Goal: Task Accomplishment & Management: Manage account settings

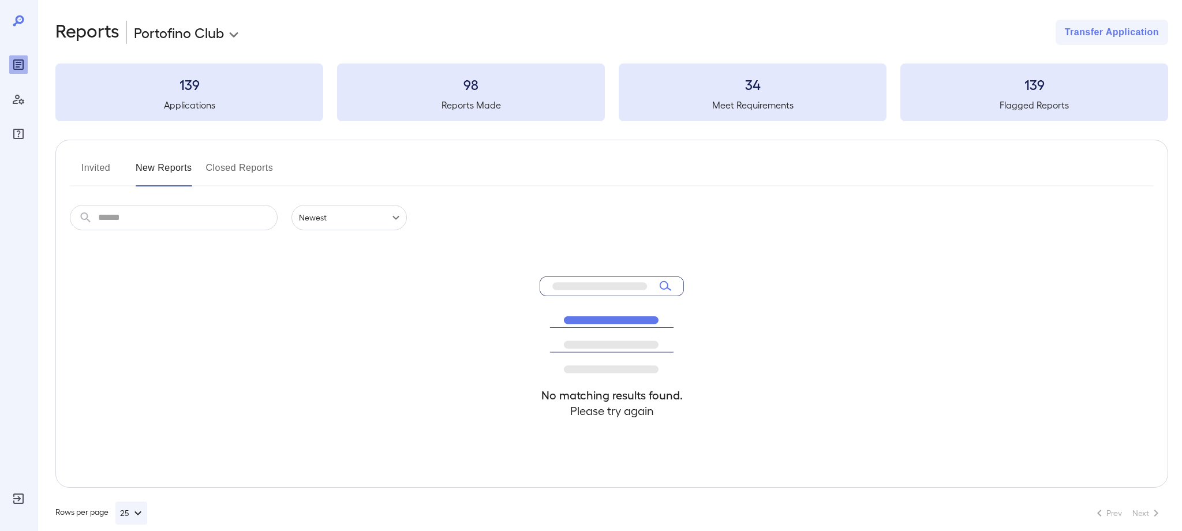
scroll to position [8, 0]
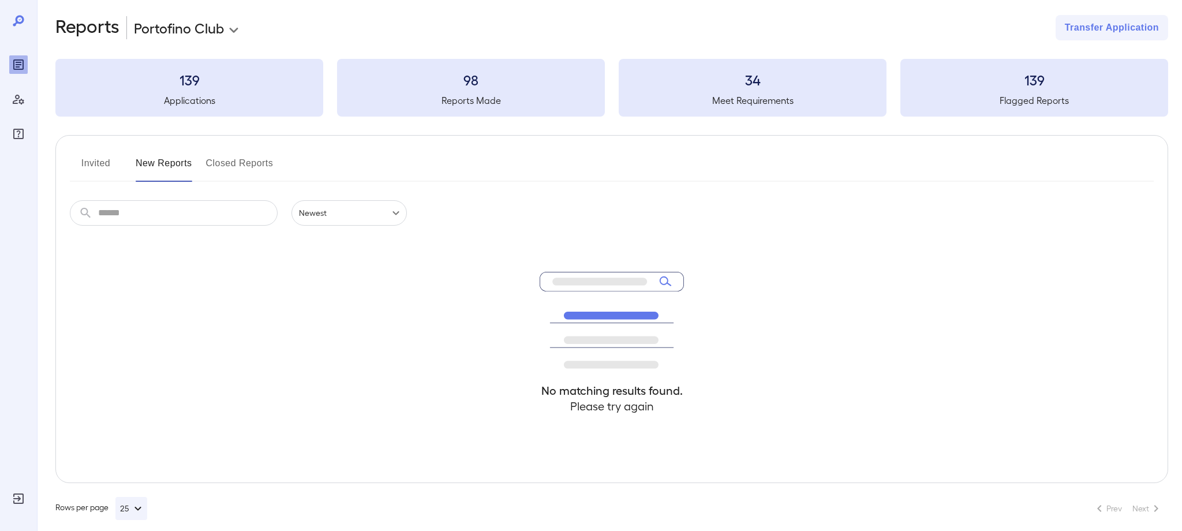
click at [87, 166] on button "Invited" at bounding box center [96, 168] width 52 height 28
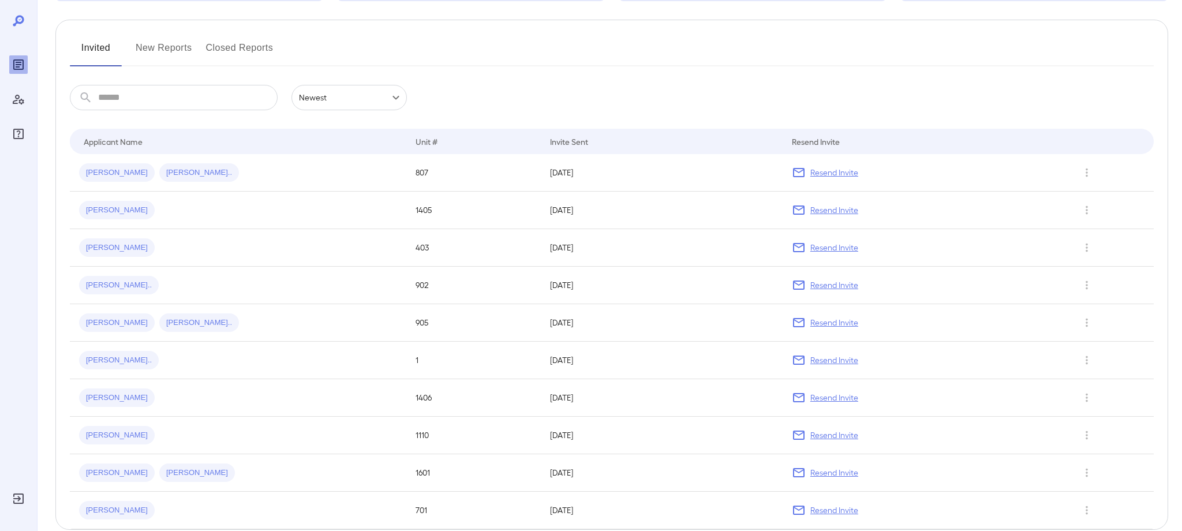
scroll to position [144, 0]
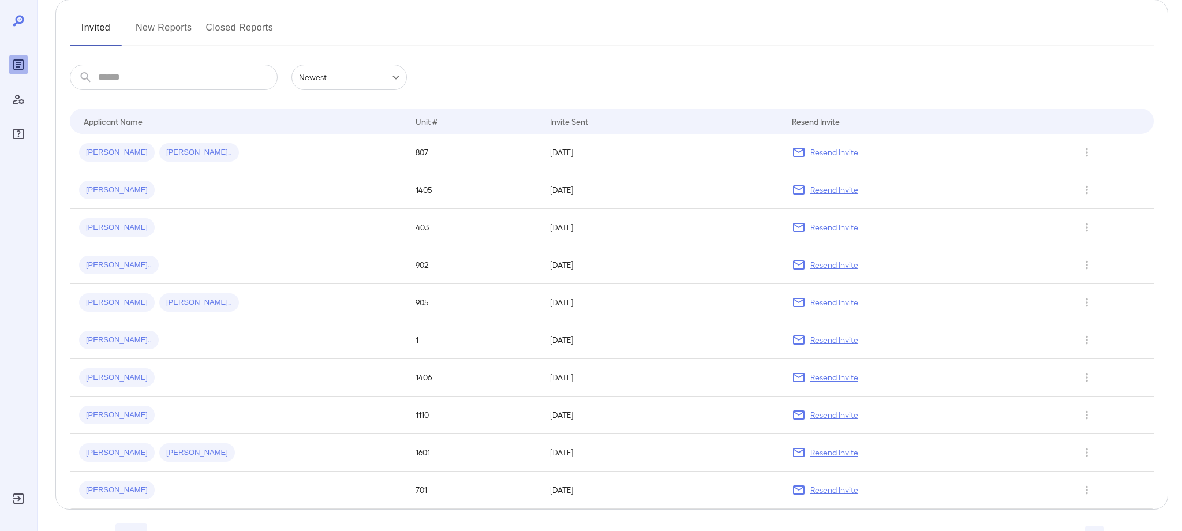
click at [165, 28] on button "New Reports" at bounding box center [164, 32] width 57 height 28
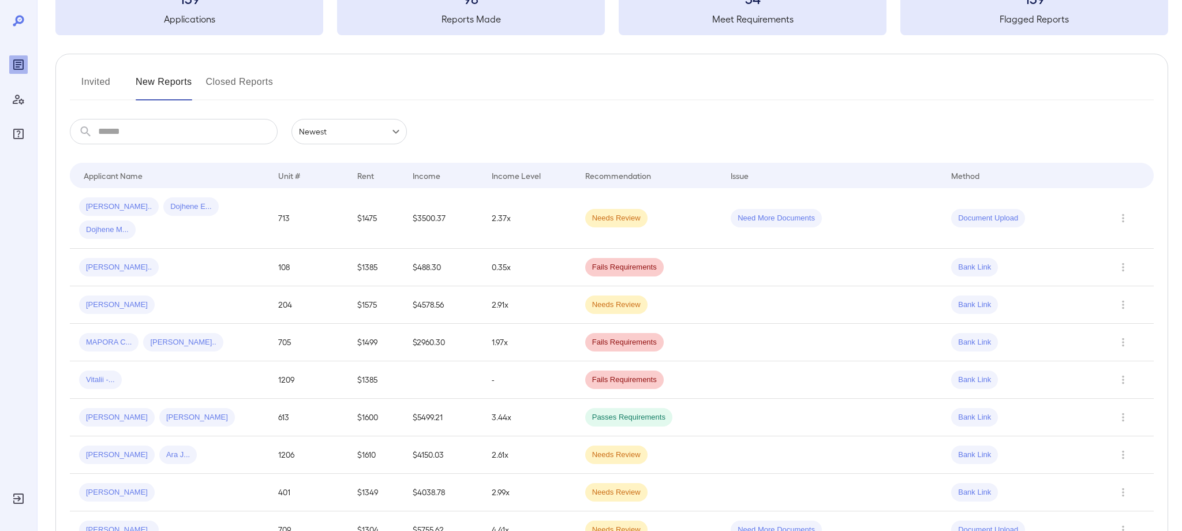
scroll to position [91, 0]
click at [88, 209] on span "[PERSON_NAME].." at bounding box center [119, 205] width 80 height 11
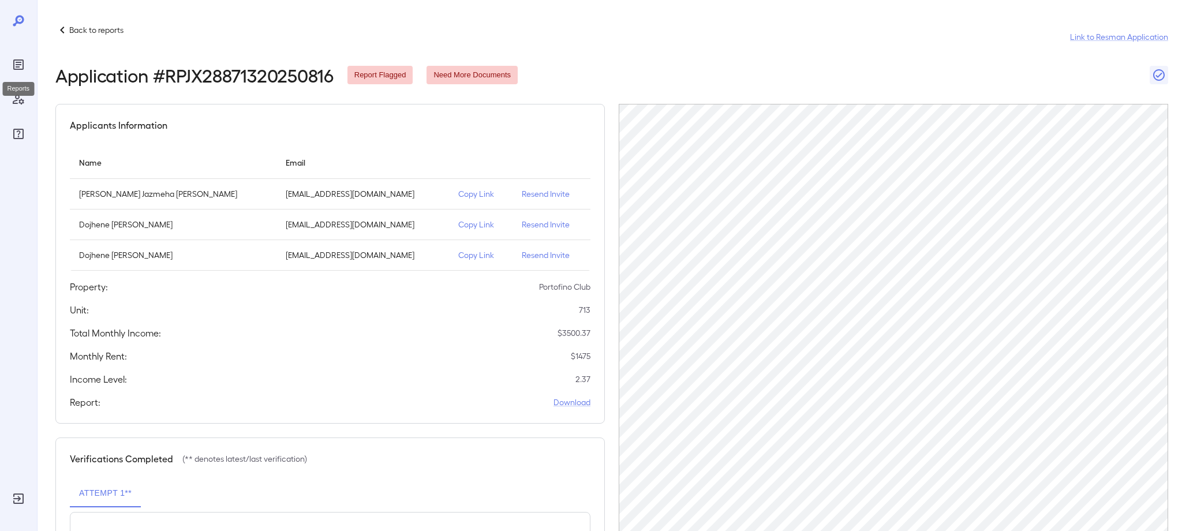
click at [19, 69] on icon "Reports" at bounding box center [18, 64] width 10 height 10
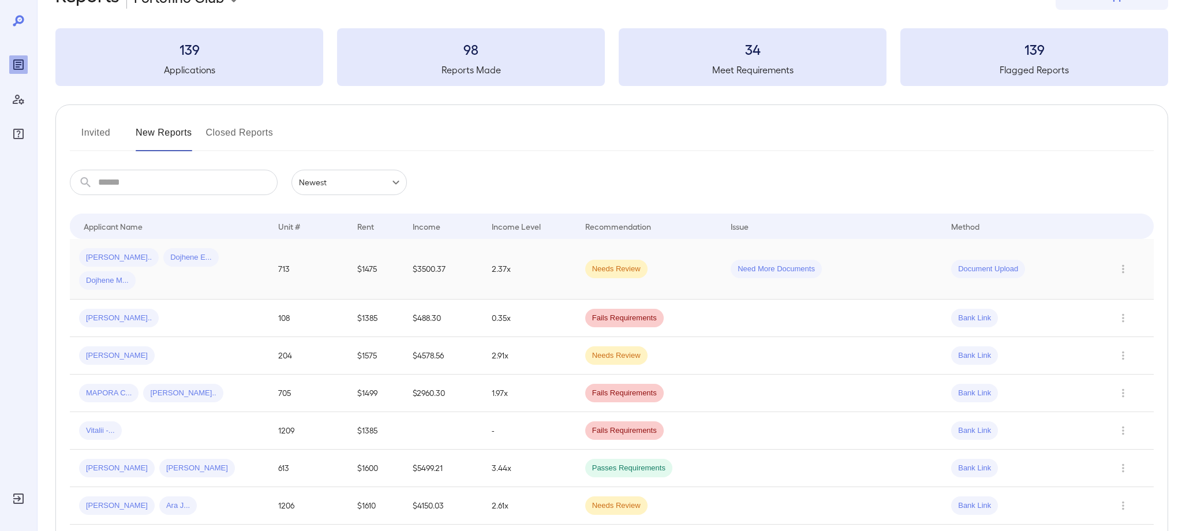
scroll to position [41, 0]
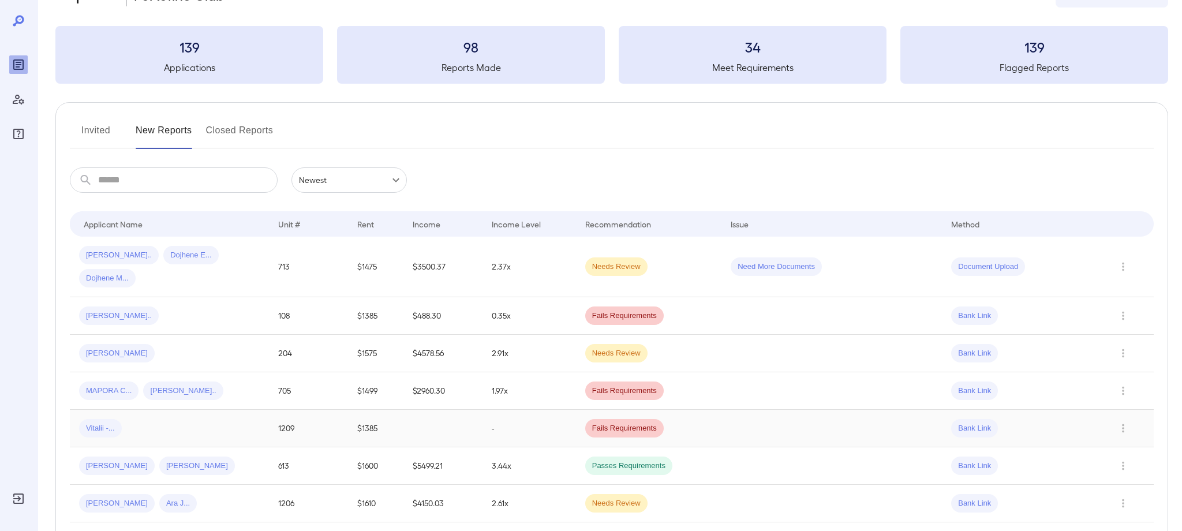
click at [108, 419] on div "Vitalii -..." at bounding box center [100, 428] width 43 height 18
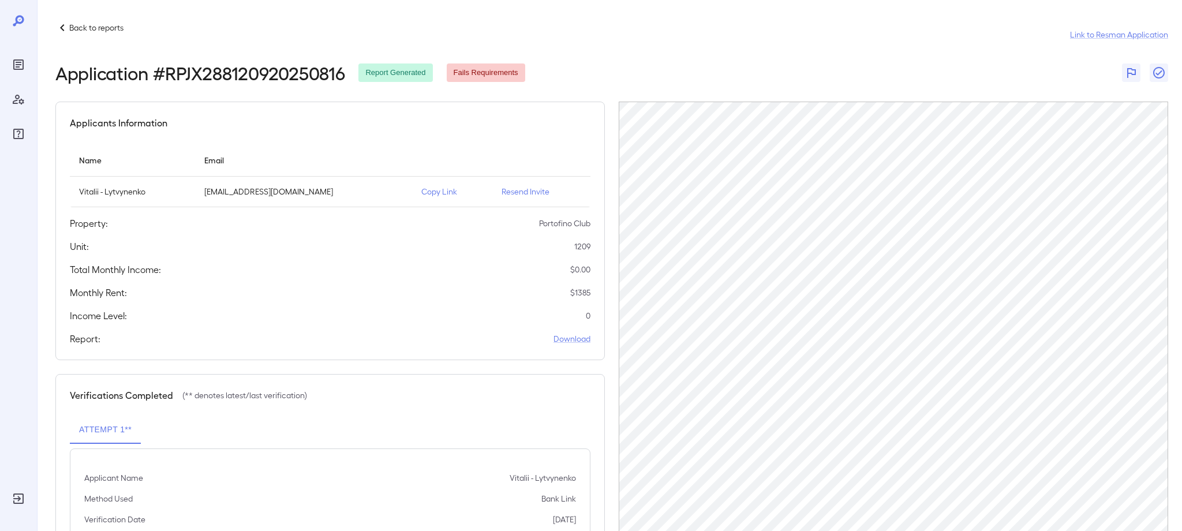
scroll to position [7, 0]
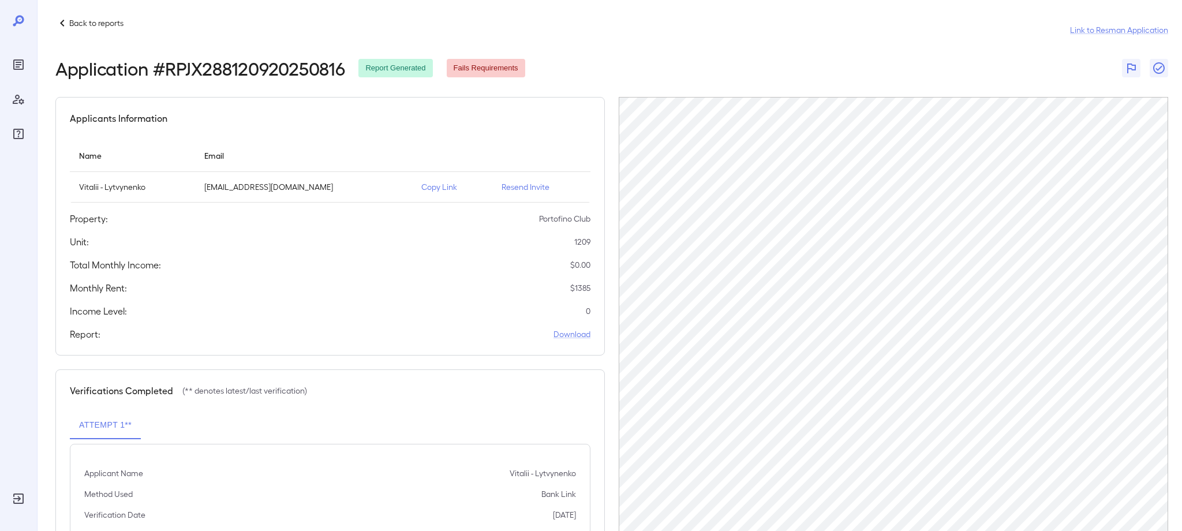
click at [754, 56] on header "Back to reports Link to Resman Application Application # RPJX288120920250816 Re…" at bounding box center [611, 47] width 1113 height 62
click at [63, 25] on icon at bounding box center [62, 23] width 4 height 7
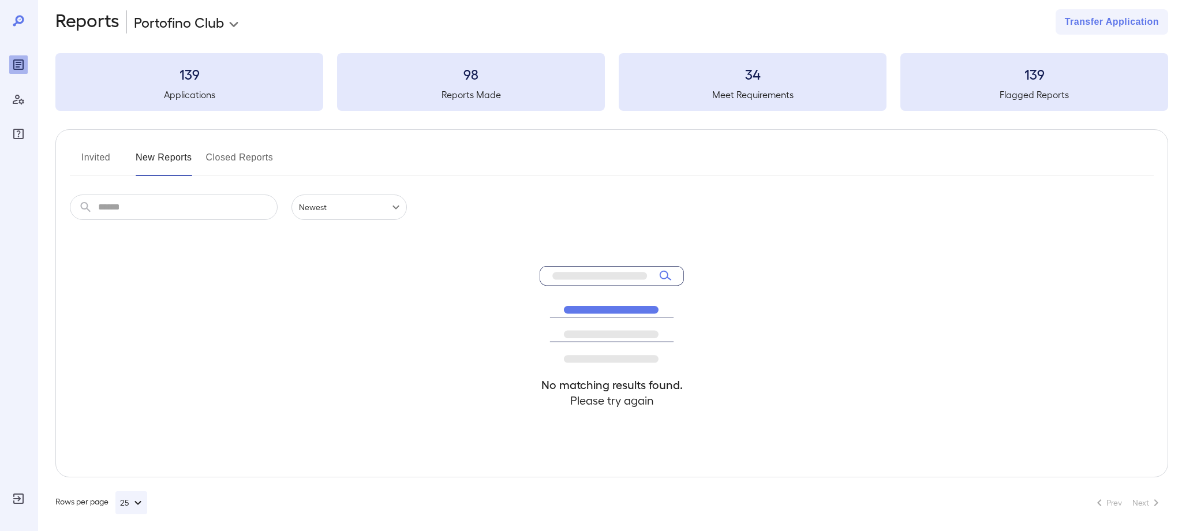
scroll to position [13, 0]
click at [103, 163] on button "Invited" at bounding box center [96, 163] width 52 height 28
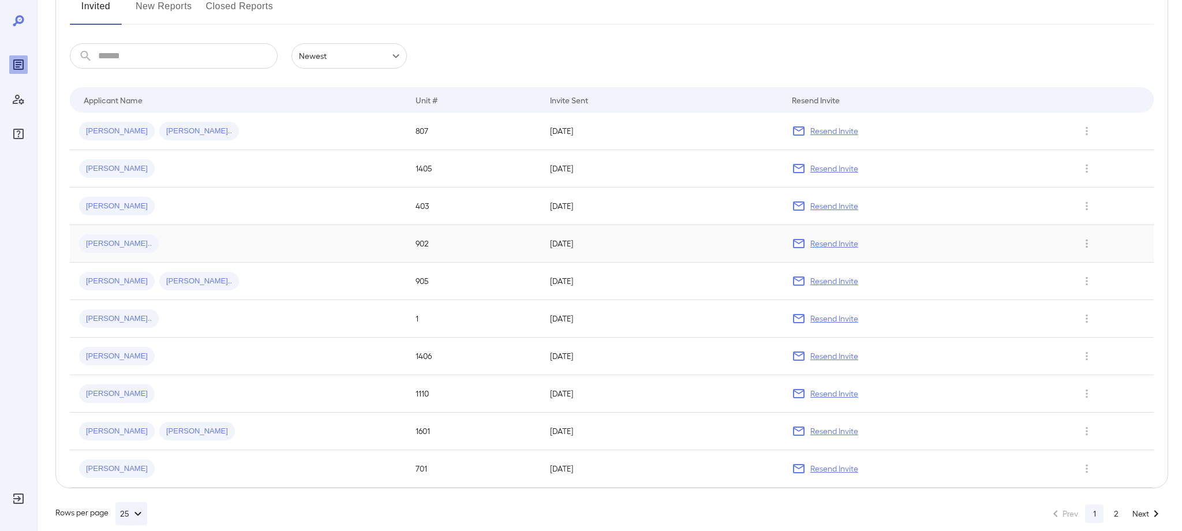
scroll to position [164, 0]
click at [1116, 511] on button "2" at bounding box center [1116, 515] width 18 height 18
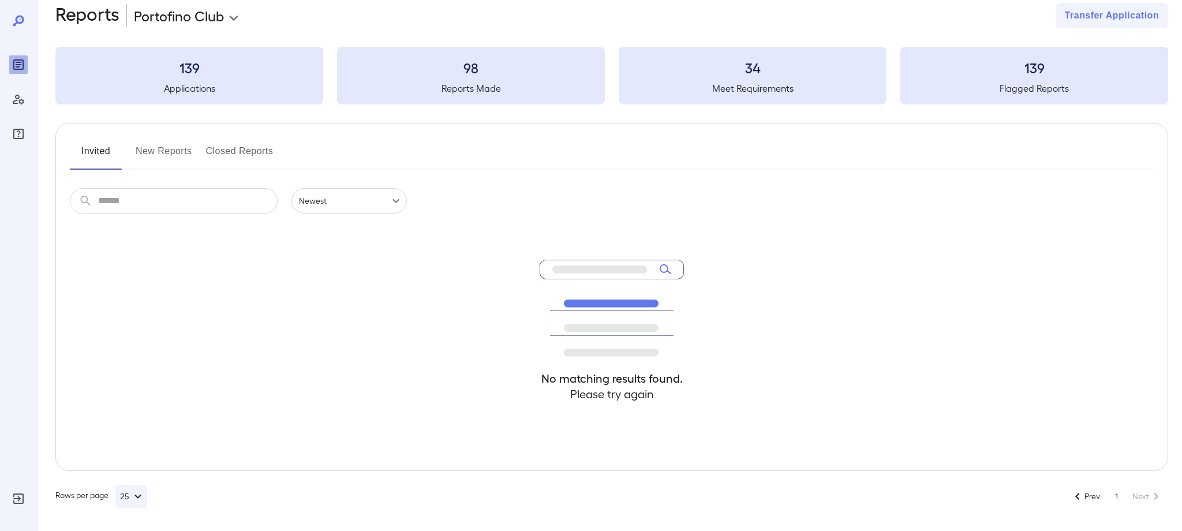
click at [92, 146] on button "Invited" at bounding box center [96, 156] width 52 height 28
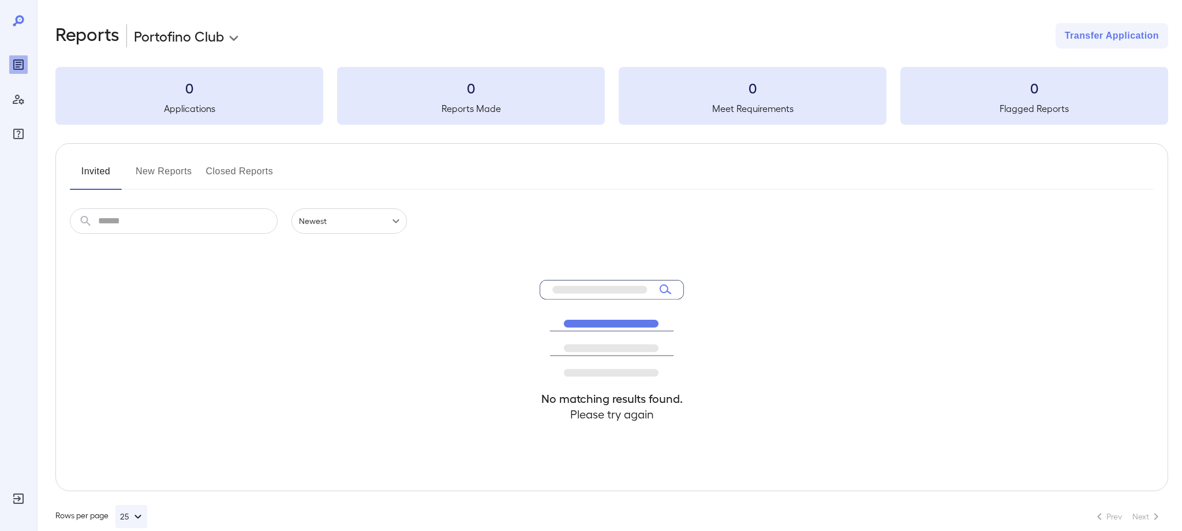
scroll to position [14, 0]
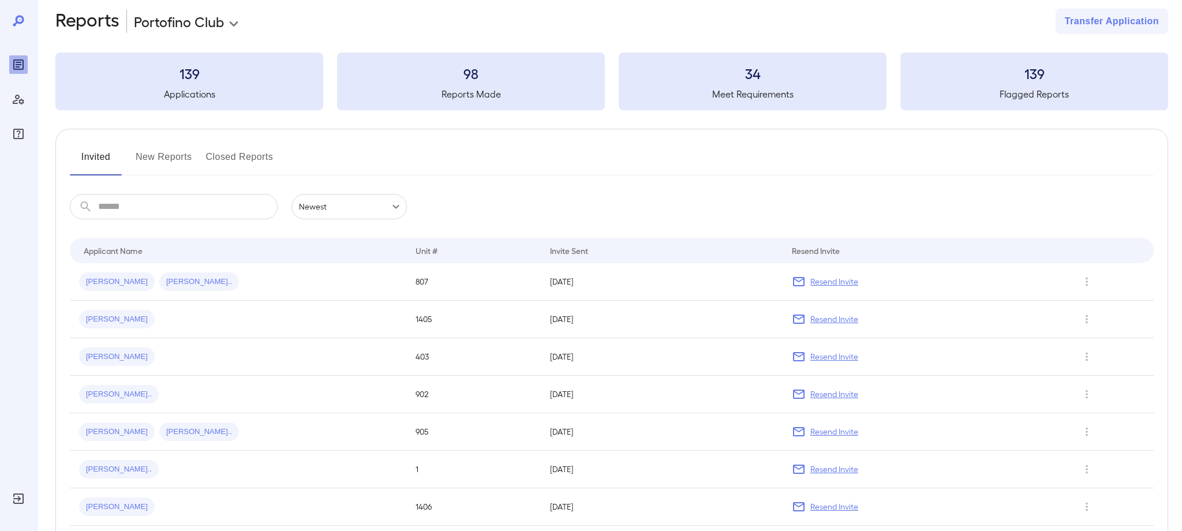
click at [154, 150] on button "New Reports" at bounding box center [164, 162] width 57 height 28
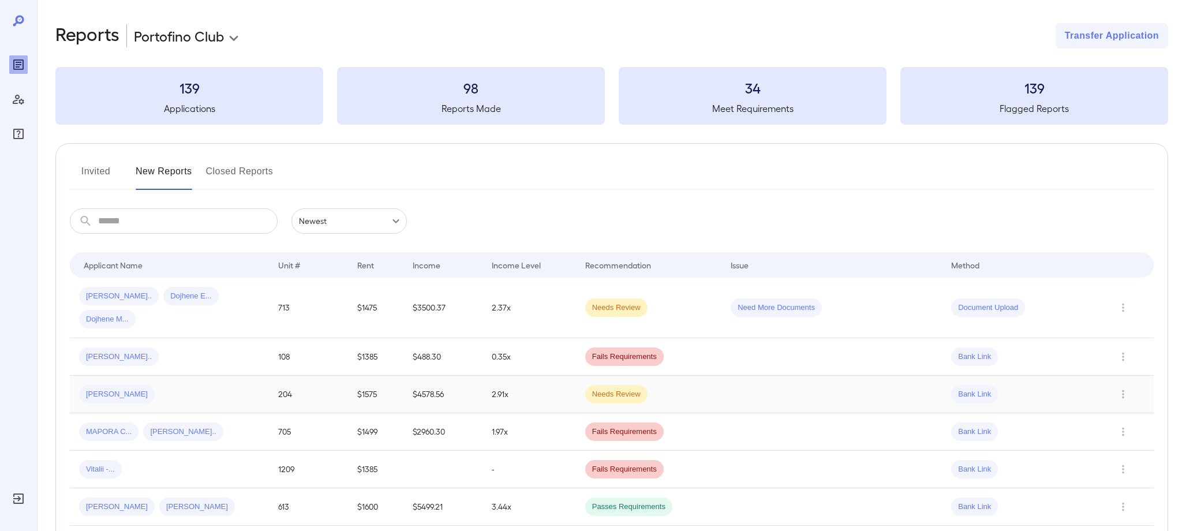
click at [100, 389] on span "[PERSON_NAME]" at bounding box center [117, 394] width 76 height 11
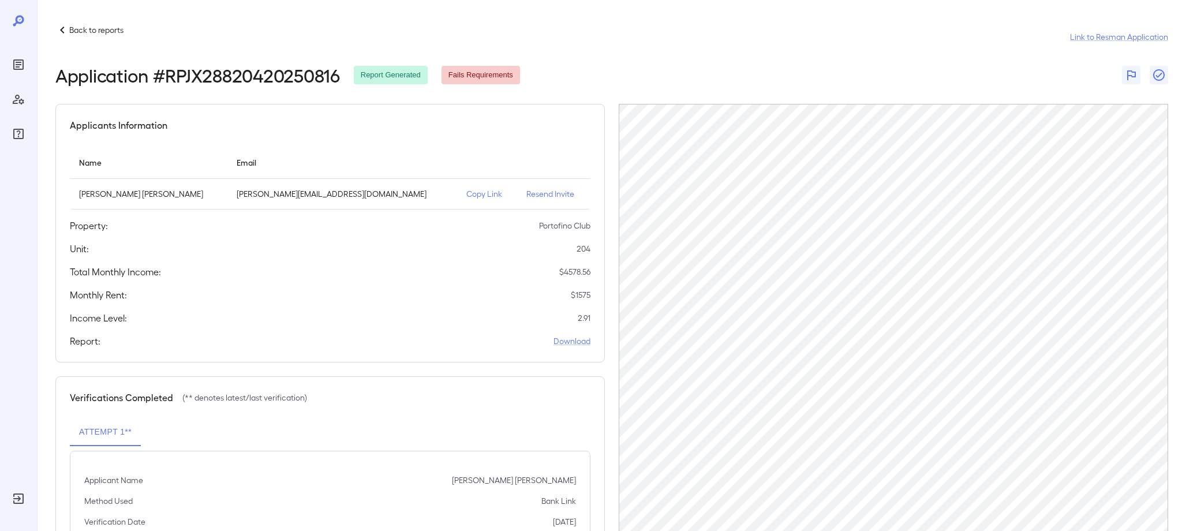
click at [61, 30] on icon at bounding box center [62, 30] width 4 height 7
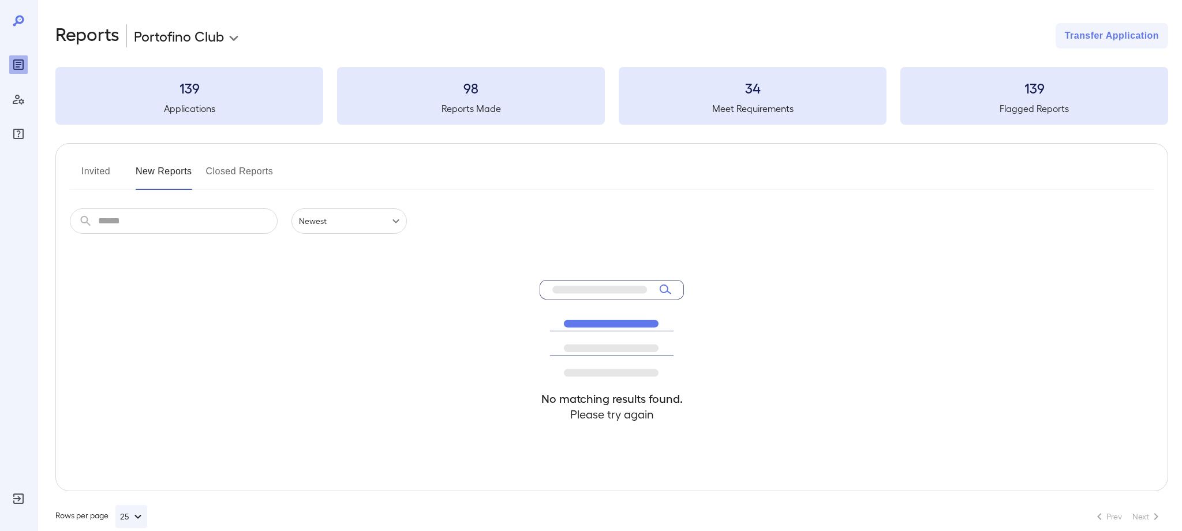
click at [105, 171] on button "Invited" at bounding box center [96, 176] width 52 height 28
